Goal: Information Seeking & Learning: Learn about a topic

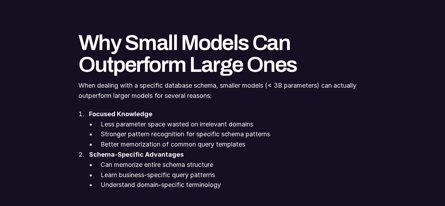
scroll to position [562, 0]
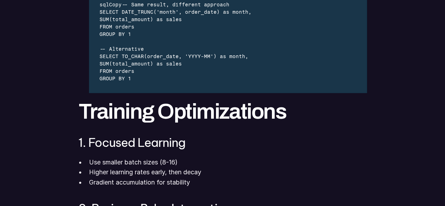
scroll to position [1582, 0]
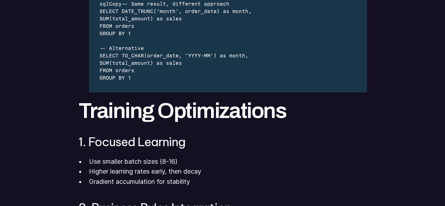
click at [218, 108] on h2 "Training Optimizations" at bounding box center [222, 110] width 288 height 22
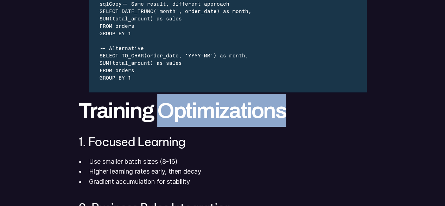
click at [218, 108] on h2 "Training Optimizations" at bounding box center [222, 110] width 288 height 22
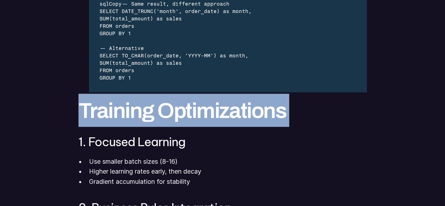
click at [218, 108] on h2 "Training Optimizations" at bounding box center [222, 110] width 288 height 22
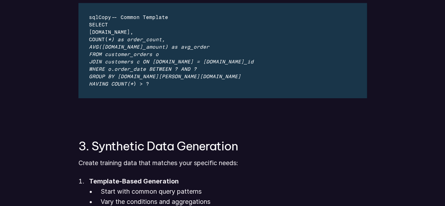
scroll to position [884, 0]
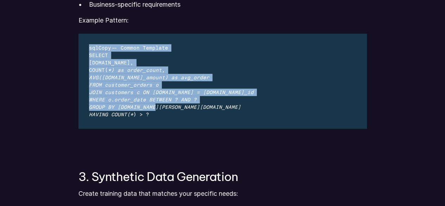
drag, startPoint x: 165, startPoint y: 110, endPoint x: 92, endPoint y: 41, distance: 99.9
click at [91, 40] on div "sqlCopy-- Common Template SELECT [DOMAIN_NAME], COUNT( *) as order_count, AVG([…" at bounding box center [171, 81] width 186 height 95
click at [108, 75] on span "AVG([DOMAIN_NAME]_amount) as avg_order" at bounding box center [149, 78] width 120 height 6
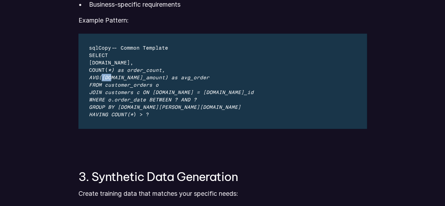
click at [108, 75] on span "AVG([DOMAIN_NAME]_amount) as avg_order" at bounding box center [149, 78] width 120 height 6
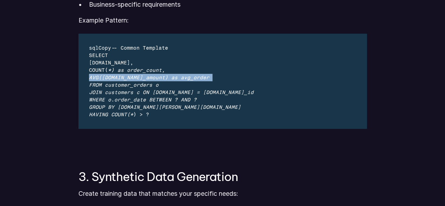
click at [108, 75] on span "AVG([DOMAIN_NAME]_amount) as avg_order" at bounding box center [149, 78] width 120 height 6
